Goal: Entertainment & Leisure: Consume media (video, audio)

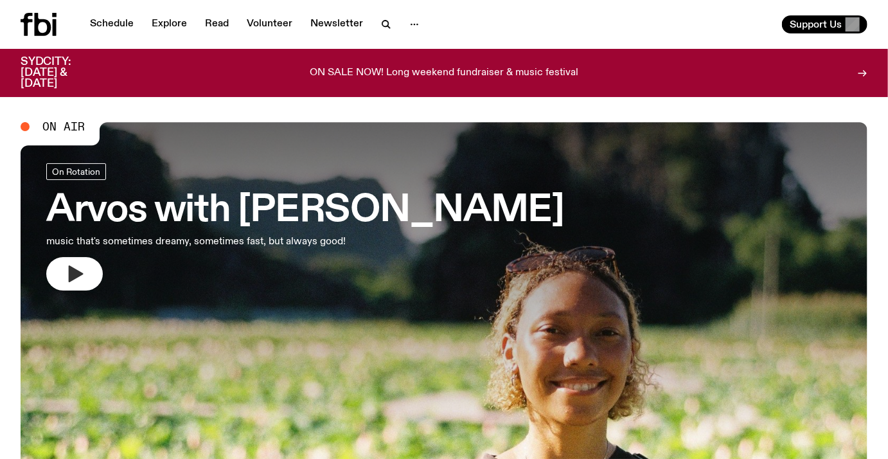
click at [83, 280] on icon "button" at bounding box center [74, 273] width 21 height 21
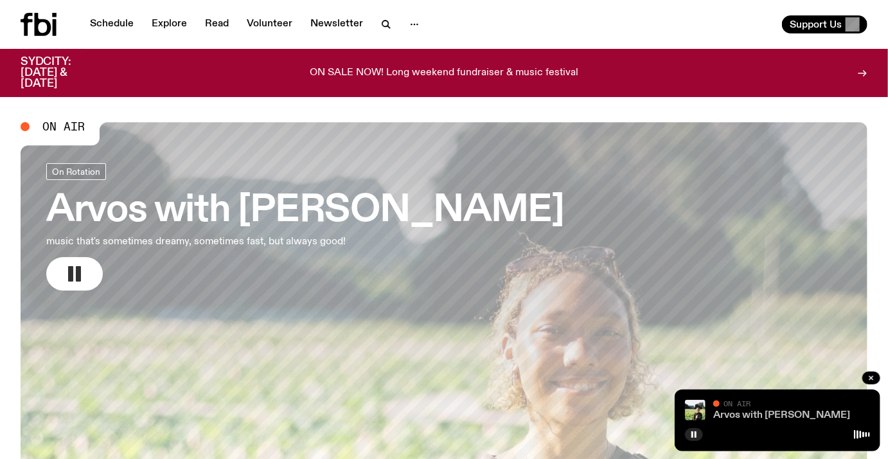
click at [772, 414] on link "Arvos with [PERSON_NAME]" at bounding box center [781, 415] width 137 height 10
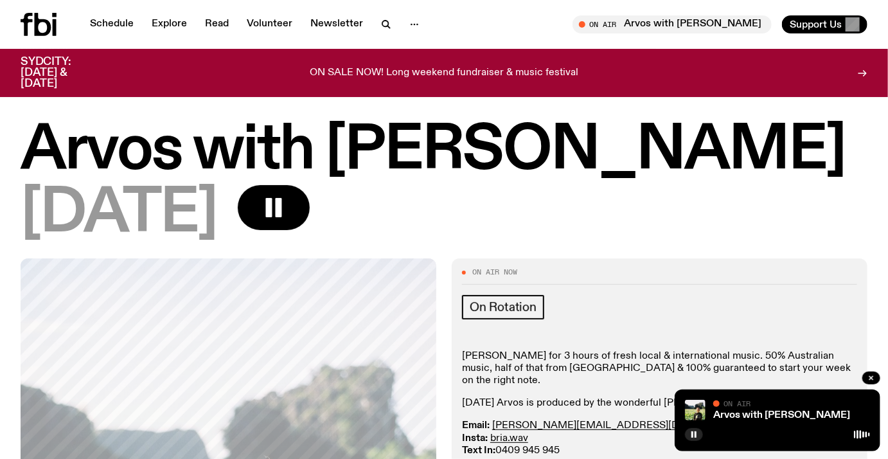
click at [778, 407] on div "On Air" at bounding box center [791, 405] width 157 height 10
click at [777, 412] on link "Arvos with [PERSON_NAME]" at bounding box center [781, 415] width 137 height 10
click at [733, 414] on link "Arvos with [PERSON_NAME]" at bounding box center [781, 415] width 137 height 10
click at [785, 436] on div at bounding box center [777, 432] width 185 height 15
click at [724, 404] on div "On Air" at bounding box center [731, 403] width 37 height 8
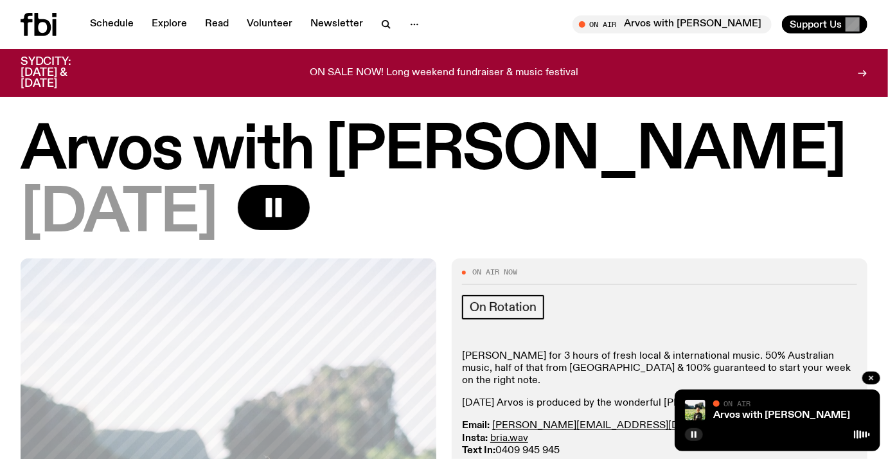
click at [772, 401] on div "On Air" at bounding box center [791, 405] width 157 height 10
click at [686, 32] on div "Tune in live" at bounding box center [672, 24] width 199 height 18
click at [691, 18] on div "Tune in live" at bounding box center [672, 24] width 199 height 18
click at [703, 403] on img at bounding box center [695, 410] width 21 height 21
click at [767, 409] on div "Arvos with [PERSON_NAME] On Air" at bounding box center [791, 410] width 157 height 21
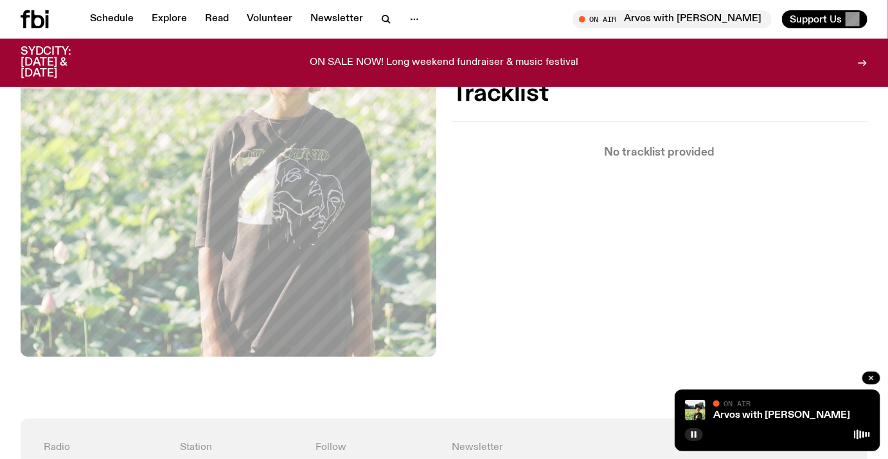
scroll to position [168, 0]
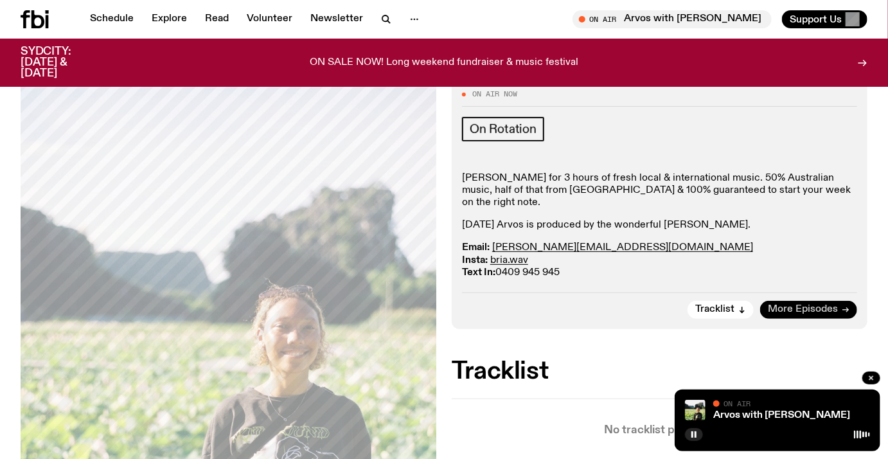
click at [837, 301] on link "More Episodes" at bounding box center [808, 310] width 97 height 18
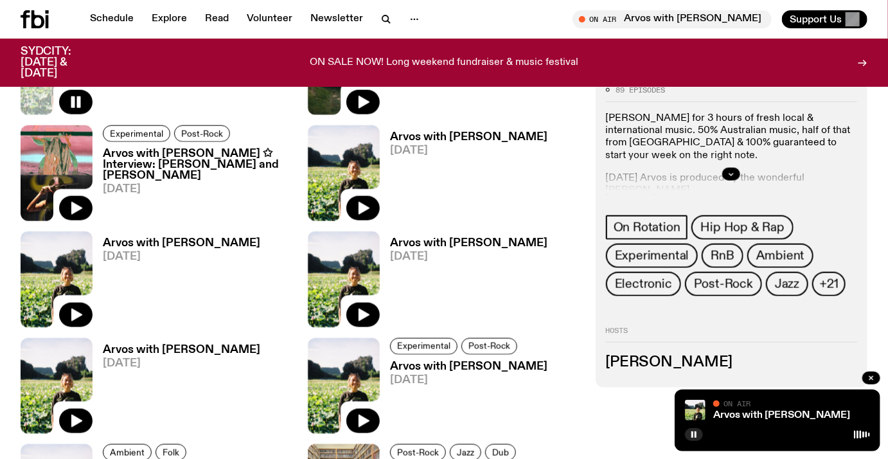
scroll to position [416, 0]
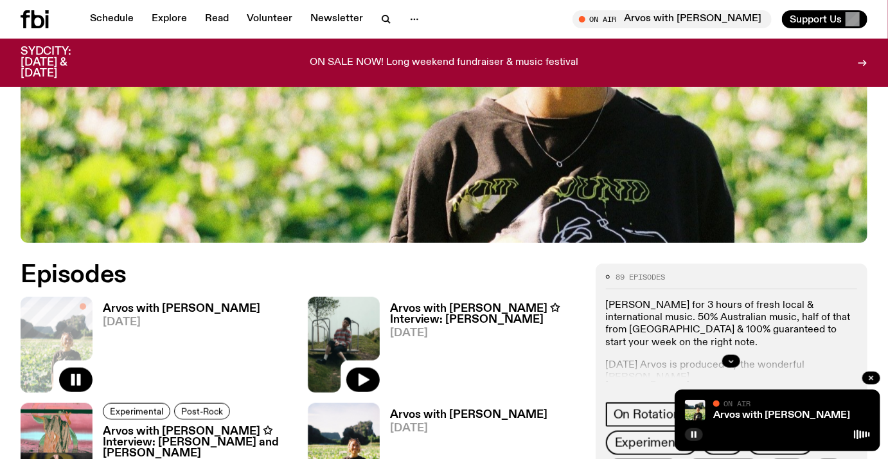
click at [139, 310] on h3 "Arvos with [PERSON_NAME]" at bounding box center [181, 308] width 157 height 11
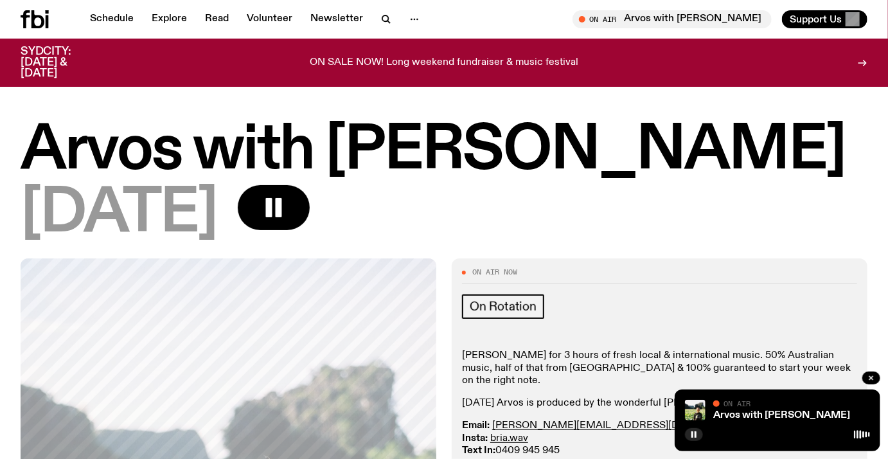
scroll to position [278, 0]
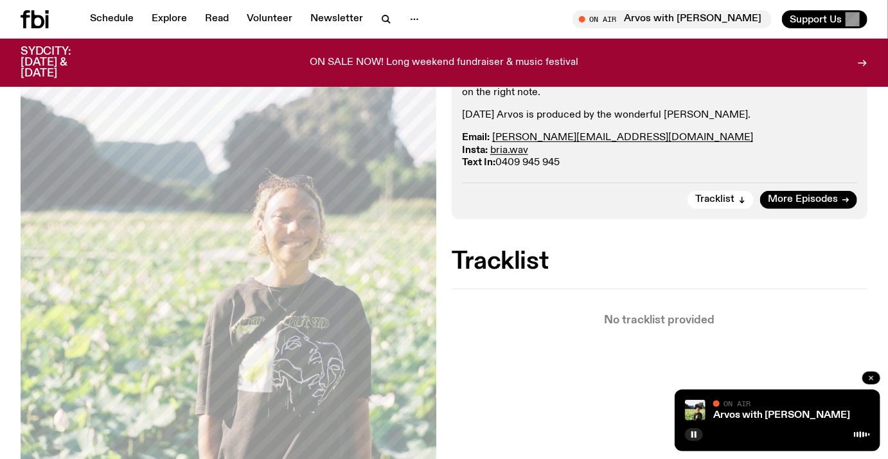
click at [876, 378] on button "button" at bounding box center [871, 377] width 18 height 13
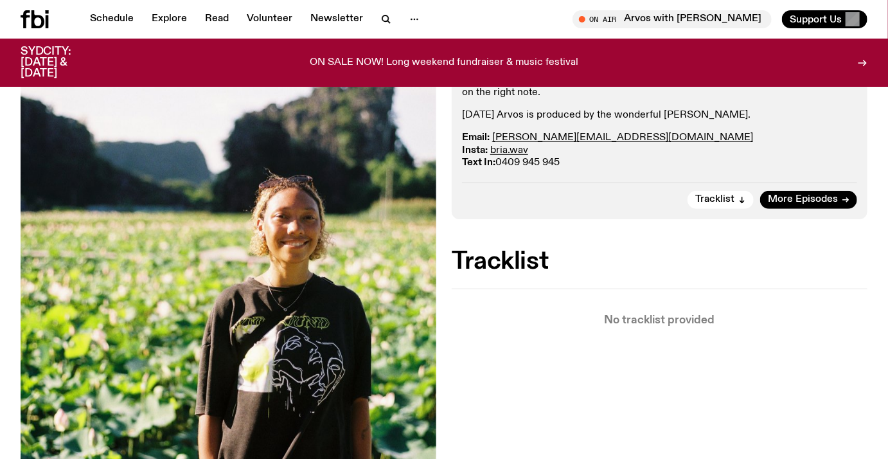
scroll to position [0, 0]
